Goal: Use online tool/utility: Utilize a website feature to perform a specific function

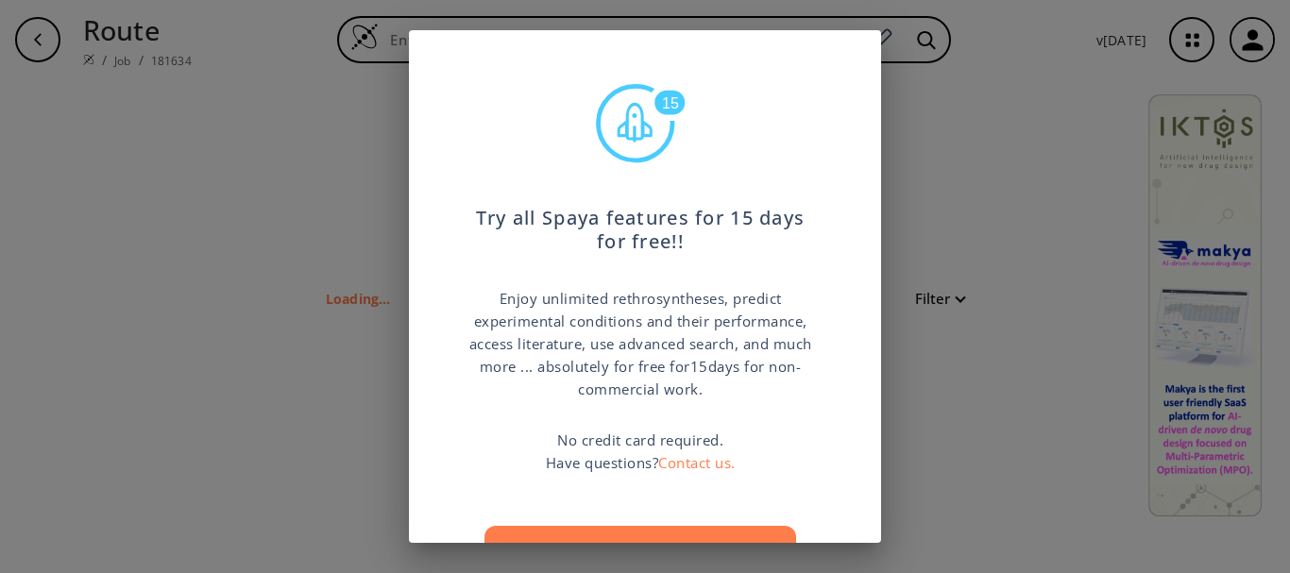
type input "ClC8(=CC1(=C(NC(C14(NC(CC=3(C2(=C(C=CC=C2)NC=3)))C7(C4C(=O)N(C6(=CC=5(OCCOC=5C=…"
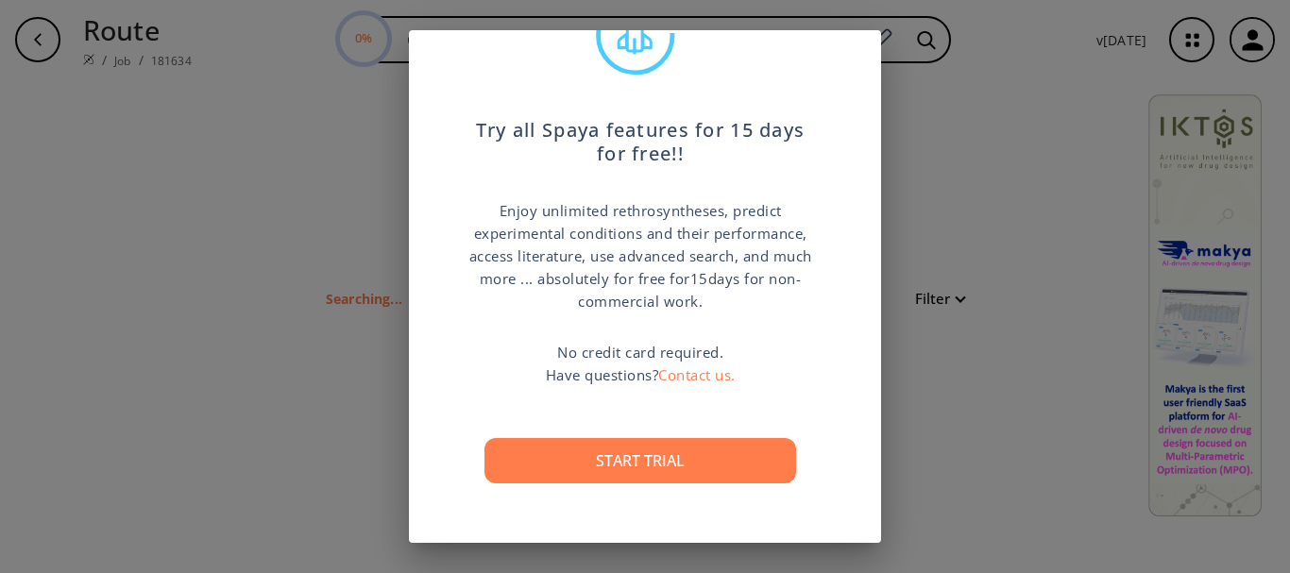
scroll to position [94, 0]
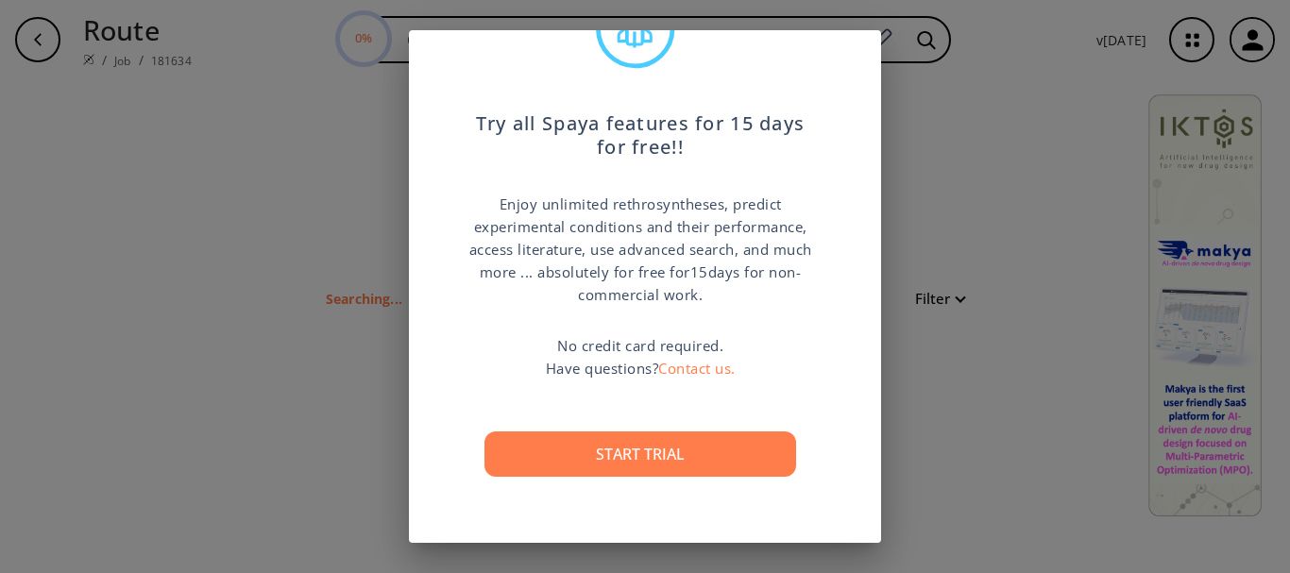
click at [997, 221] on div "15 Try all Spaya features for 15 days for free!! Enjoy unlimited rethrosynthese…" at bounding box center [645, 286] width 1290 height 573
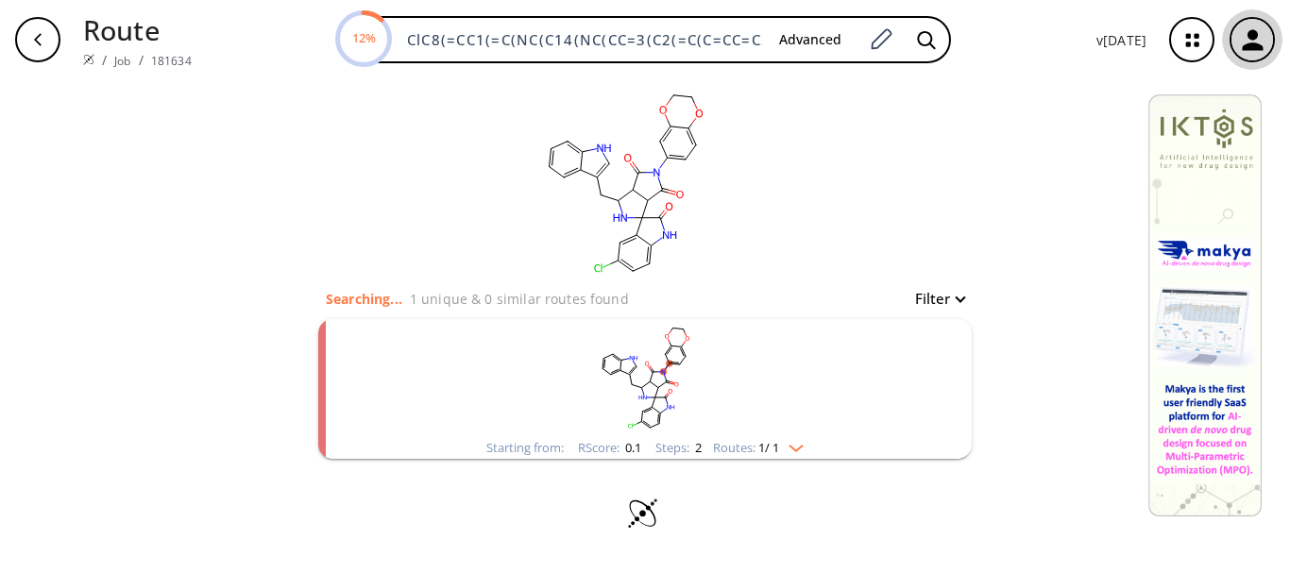
click at [1270, 39] on div "button" at bounding box center [1253, 40] width 42 height 42
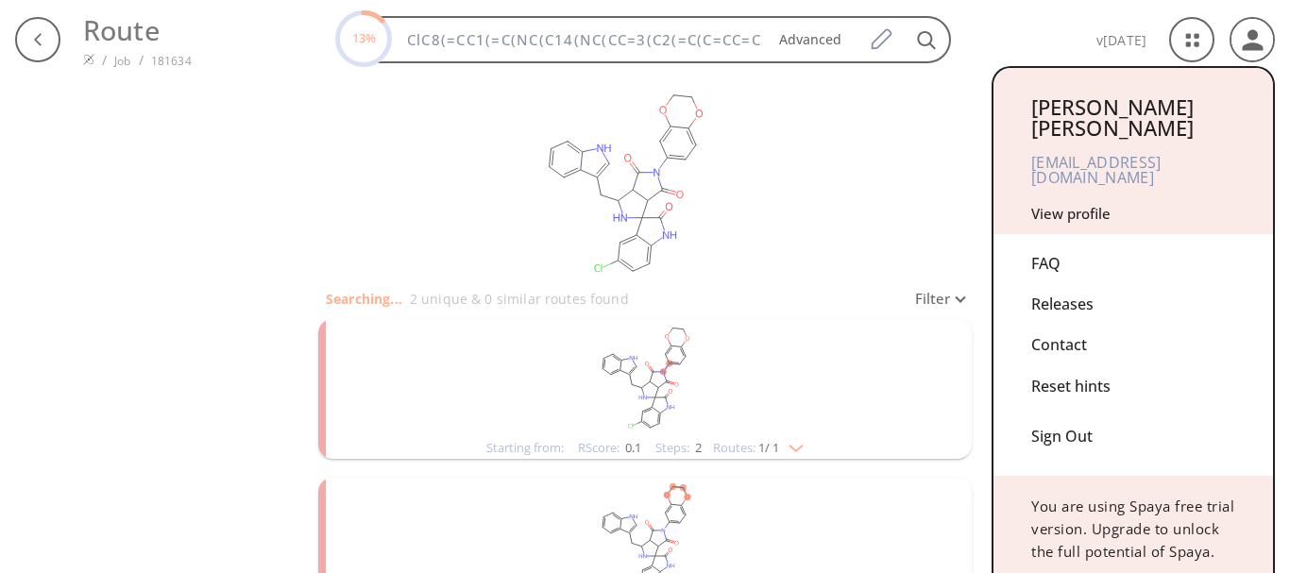
drag, startPoint x: 1105, startPoint y: 571, endPoint x: 1237, endPoint y: 338, distance: 266.9
click at [1237, 337] on div "[PERSON_NAME] [EMAIL_ADDRESS][DOMAIN_NAME] View profile FAQ Releases Contact Re…" at bounding box center [1133, 361] width 283 height 591
drag, startPoint x: 772, startPoint y: 263, endPoint x: 771, endPoint y: 220, distance: 42.5
click at [771, 220] on div at bounding box center [645, 286] width 1290 height 573
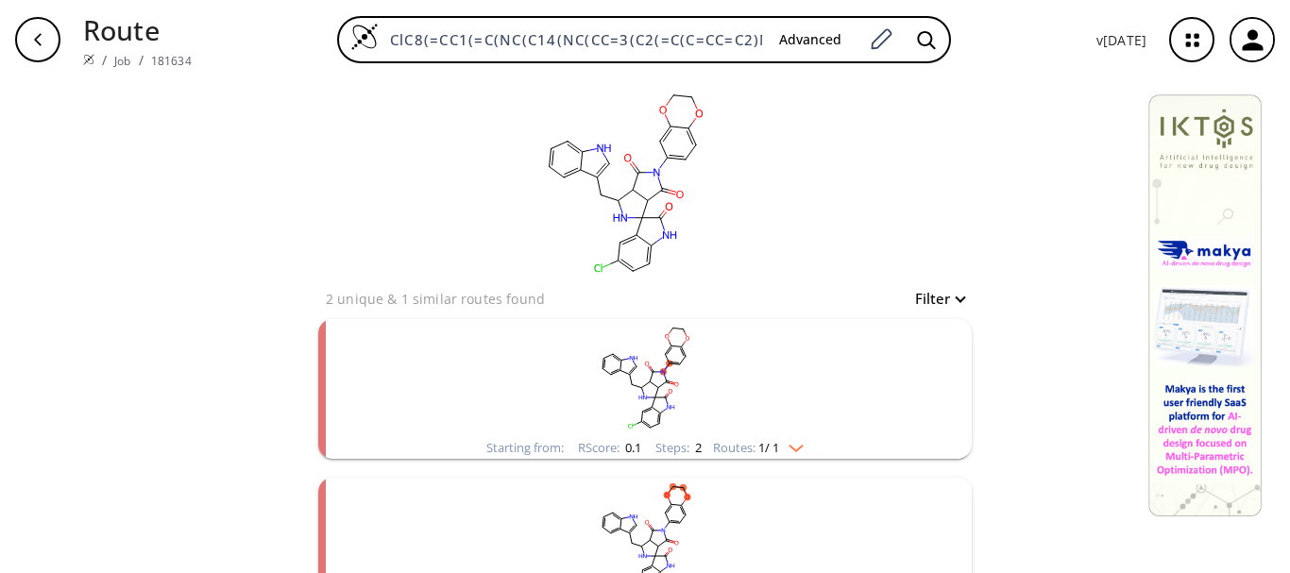
scroll to position [54, 0]
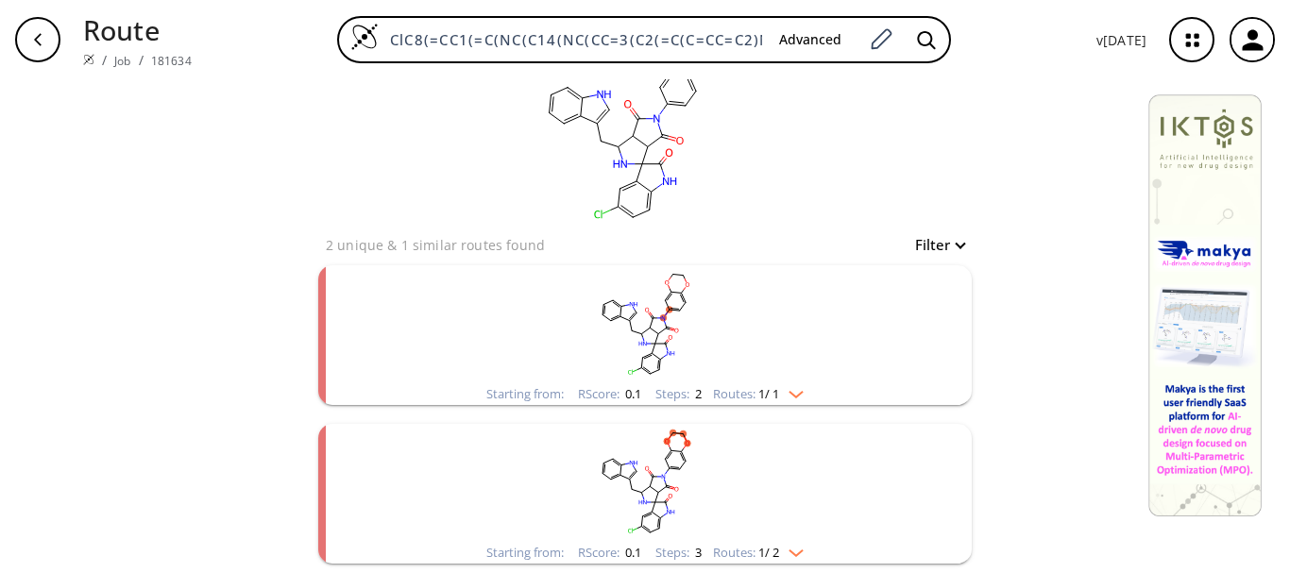
click at [794, 554] on img "clusters" at bounding box center [791, 549] width 25 height 15
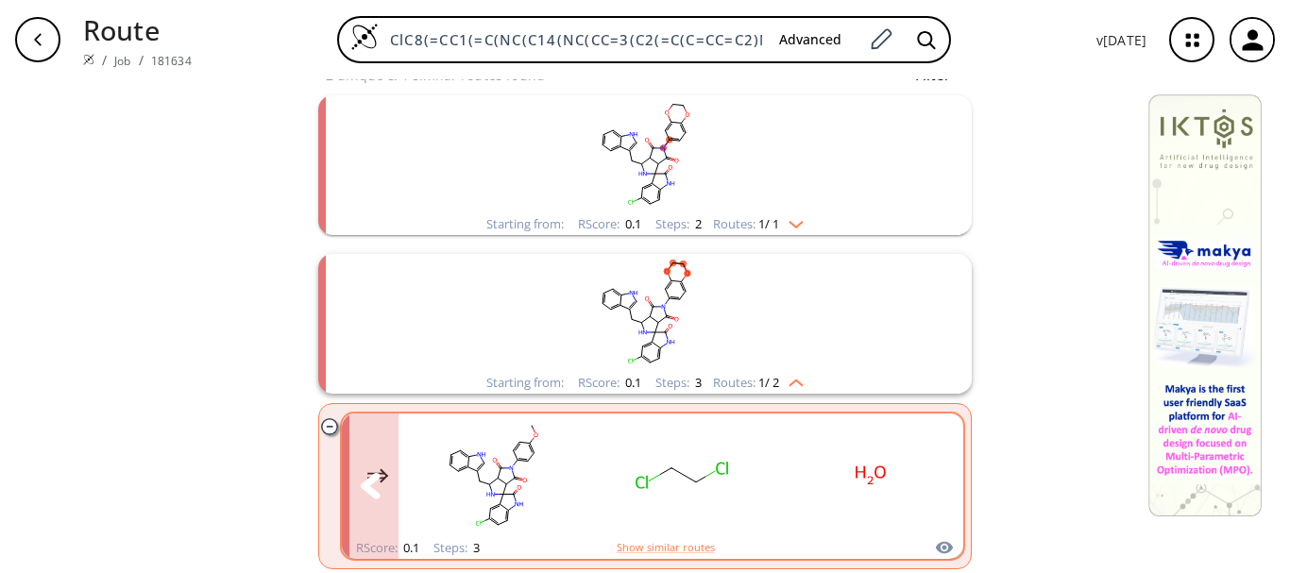
click at [939, 488] on button "clusters" at bounding box center [935, 486] width 57 height 145
